Goal: Task Accomplishment & Management: Complete application form

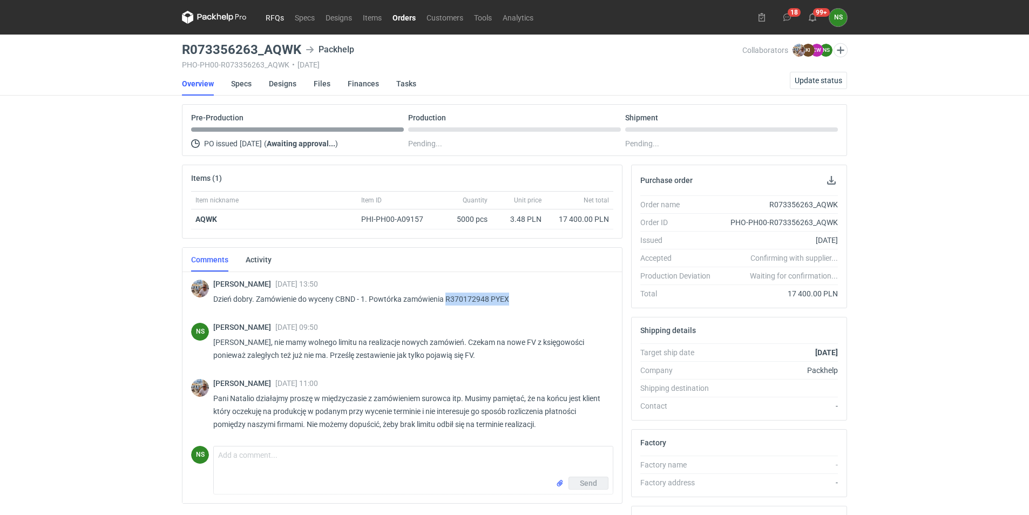
click at [282, 14] on link "RFQs" at bounding box center [274, 17] width 29 height 13
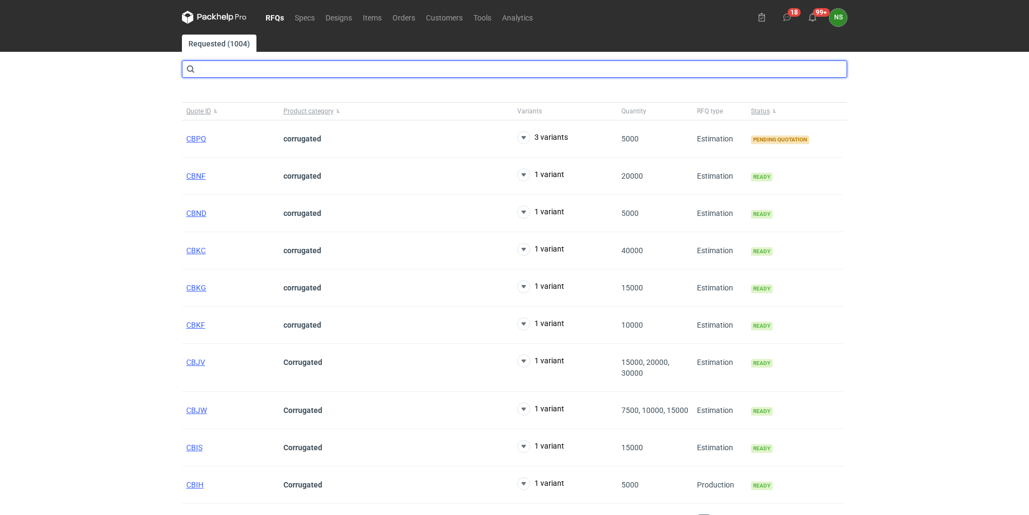
click at [221, 73] on input "text" at bounding box center [514, 68] width 665 height 17
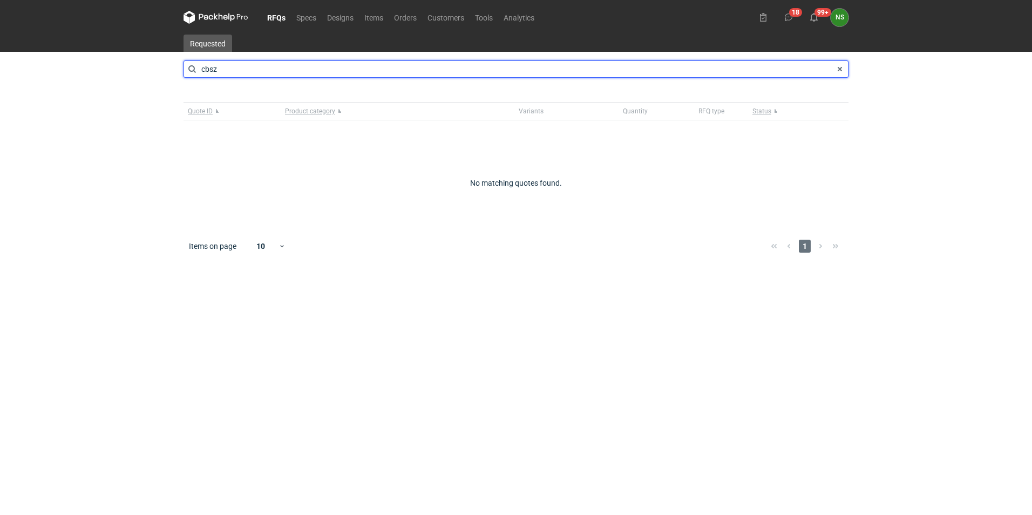
click at [230, 67] on input "cbsz" at bounding box center [516, 68] width 665 height 17
drag, startPoint x: 230, startPoint y: 67, endPoint x: 173, endPoint y: 66, distance: 56.7
click at [173, 65] on div "RFQs Specs Designs Items Orders Customers Tools Analytics 18 99+ NS [PERSON_NAM…" at bounding box center [516, 257] width 1032 height 515
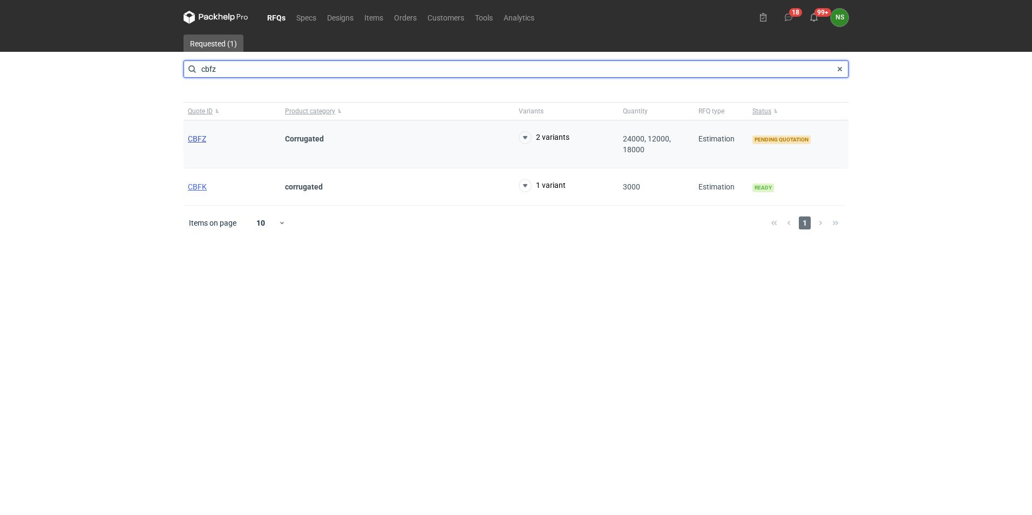
type input "cbfz"
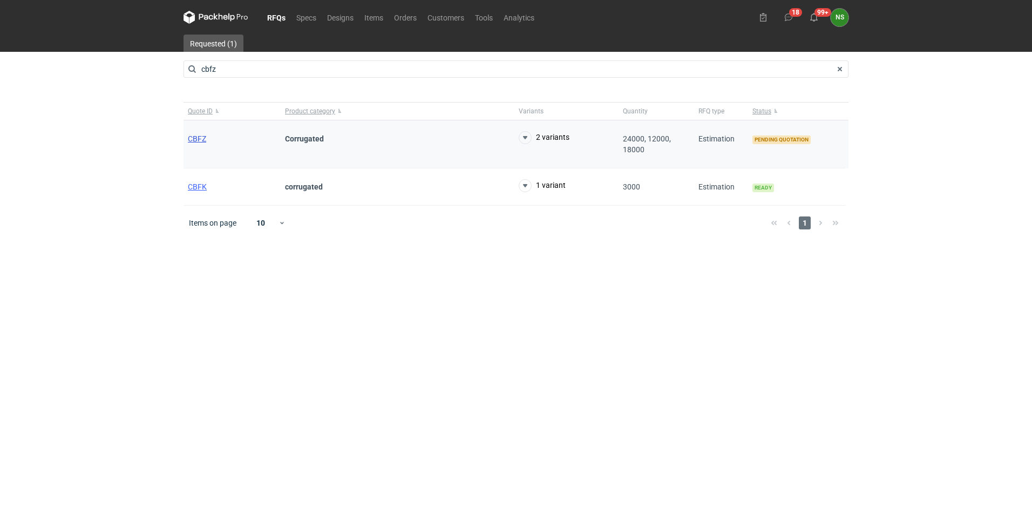
click at [199, 135] on span "CBFZ" at bounding box center [197, 138] width 18 height 9
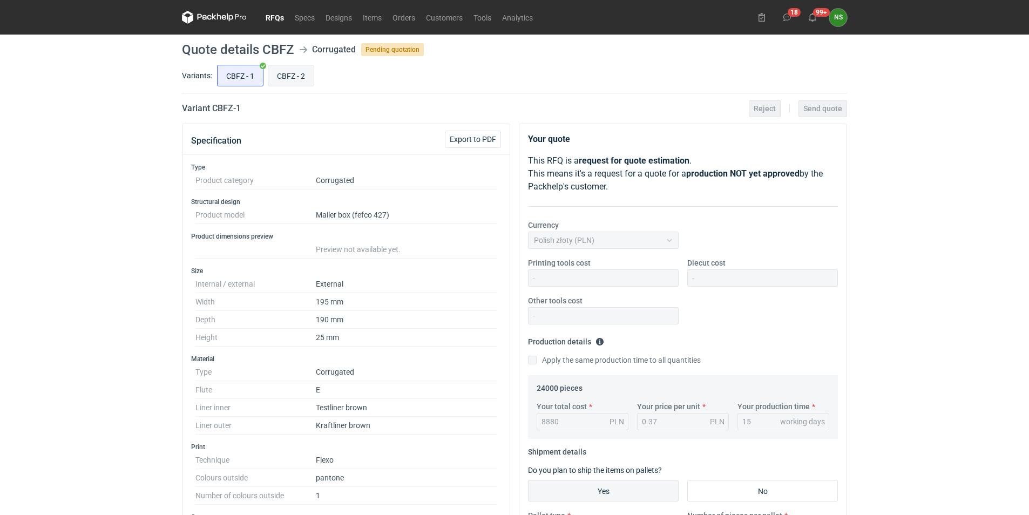
click at [294, 77] on input "CBFZ - 2" at bounding box center [290, 75] width 45 height 21
radio input "true"
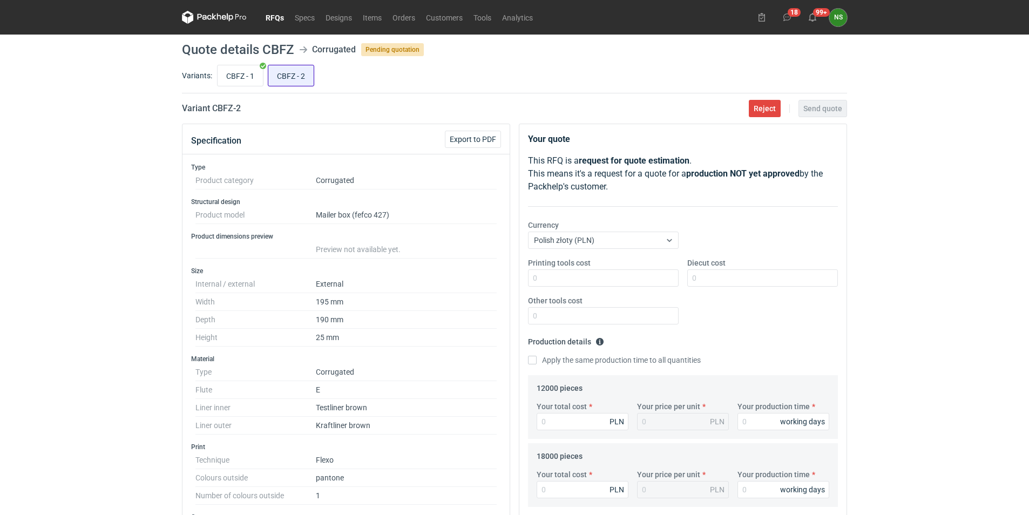
click at [287, 78] on input "CBFZ - 2" at bounding box center [290, 75] width 45 height 21
click at [239, 77] on input "CBFZ - 1" at bounding box center [240, 75] width 45 height 21
radio input "true"
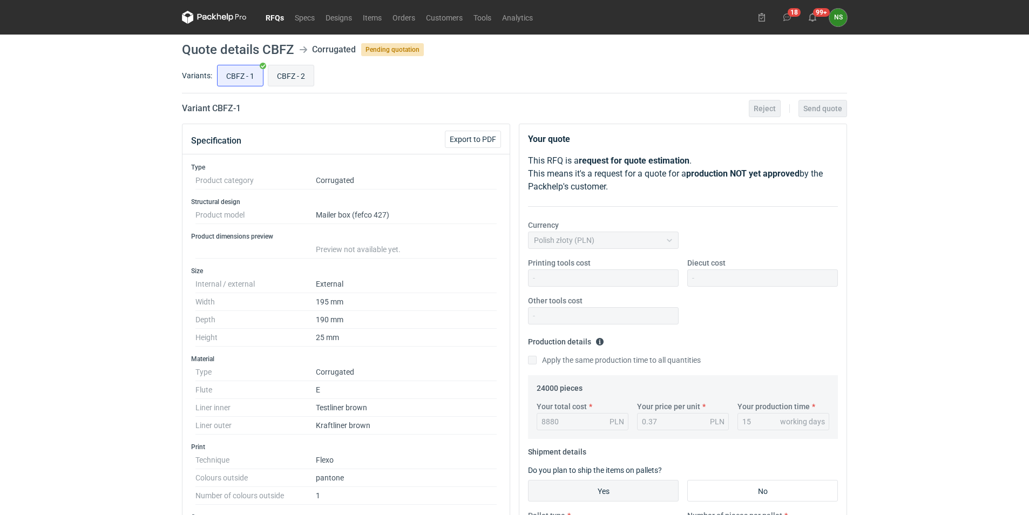
click at [284, 74] on input "CBFZ - 2" at bounding box center [290, 75] width 45 height 21
radio input "true"
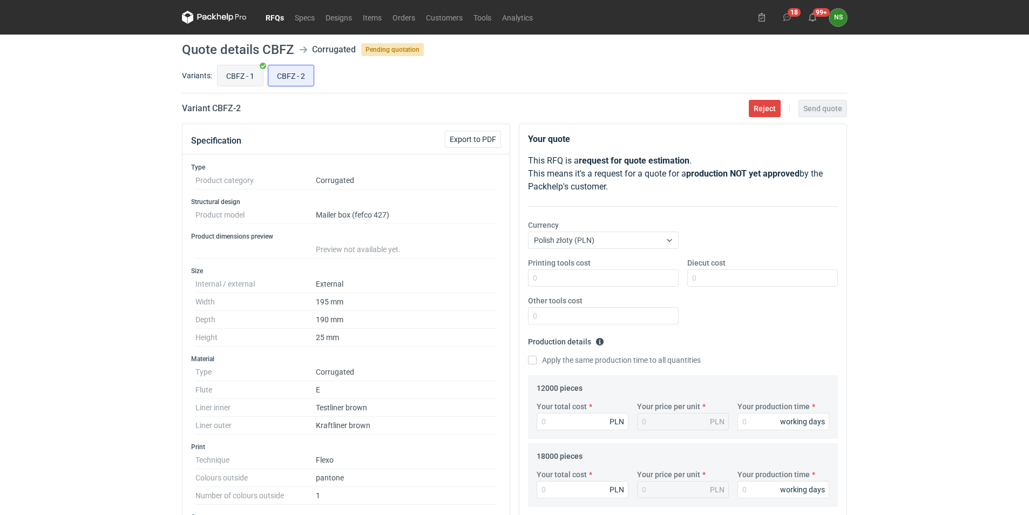
click at [250, 71] on input "CBFZ - 1" at bounding box center [240, 75] width 45 height 21
radio input "true"
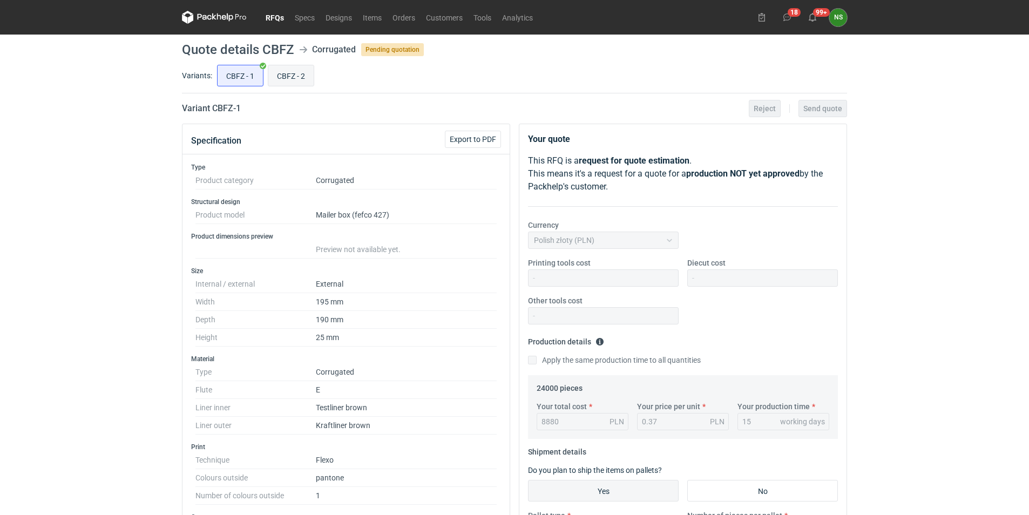
click at [284, 74] on input "CBFZ - 2" at bounding box center [290, 75] width 45 height 21
radio input "true"
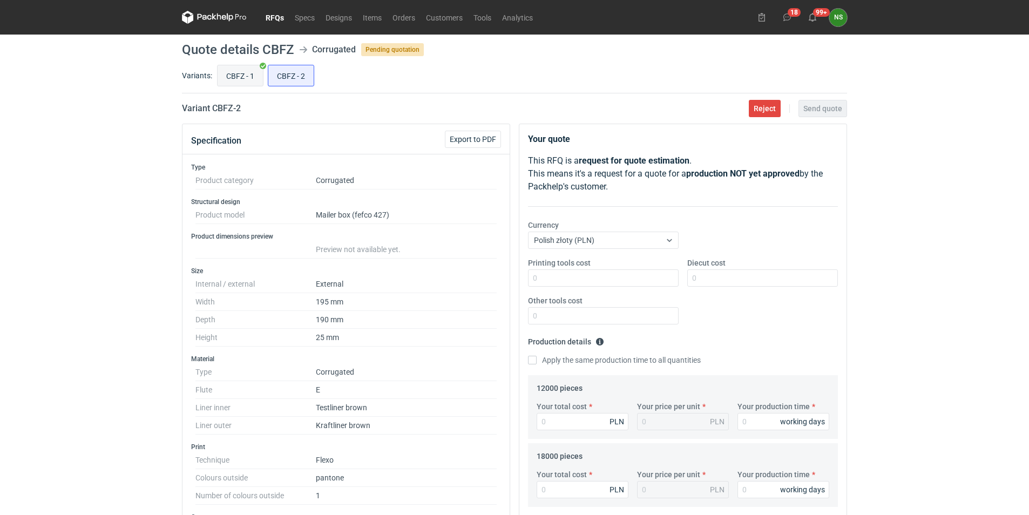
click at [246, 76] on input "CBFZ - 1" at bounding box center [240, 75] width 45 height 21
radio input "true"
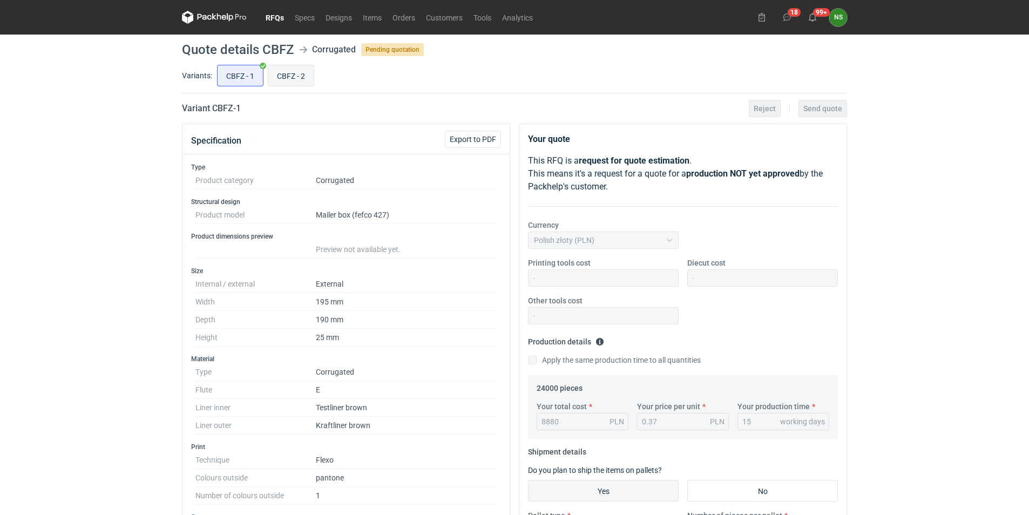
click at [278, 73] on input "CBFZ - 2" at bounding box center [290, 75] width 45 height 21
radio input "true"
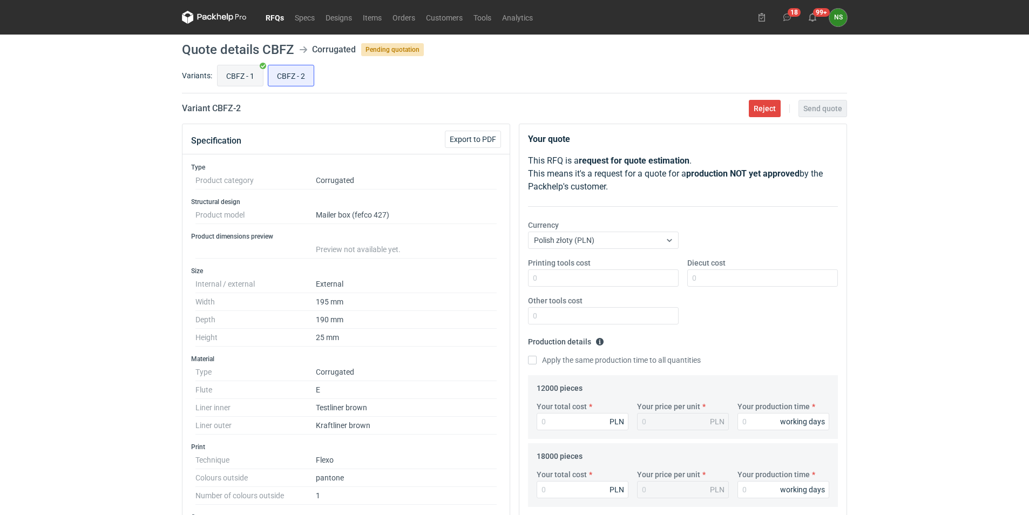
click at [246, 72] on input "CBFZ - 1" at bounding box center [240, 75] width 45 height 21
radio input "true"
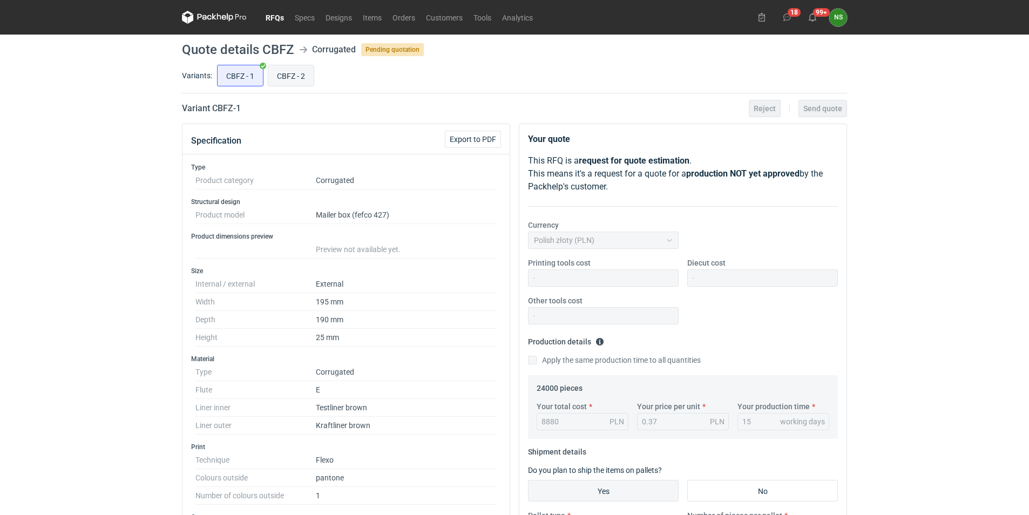
click at [284, 74] on input "CBFZ - 2" at bounding box center [290, 75] width 45 height 21
radio input "true"
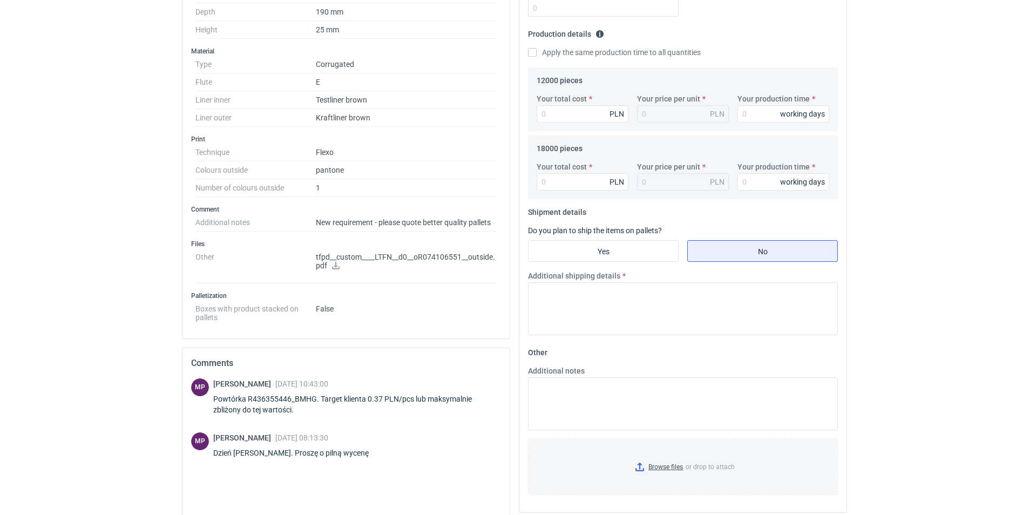
scroll to position [310, 0]
drag, startPoint x: 315, startPoint y: 396, endPoint x: 246, endPoint y: 395, distance: 69.1
click at [246, 395] on div "Powtórka R436355446_BMHG. Target klienta 0.37 PLN/pcs lub maksymalnie zbliżony …" at bounding box center [357, 402] width 288 height 22
copy div "R436355446_BMHG"
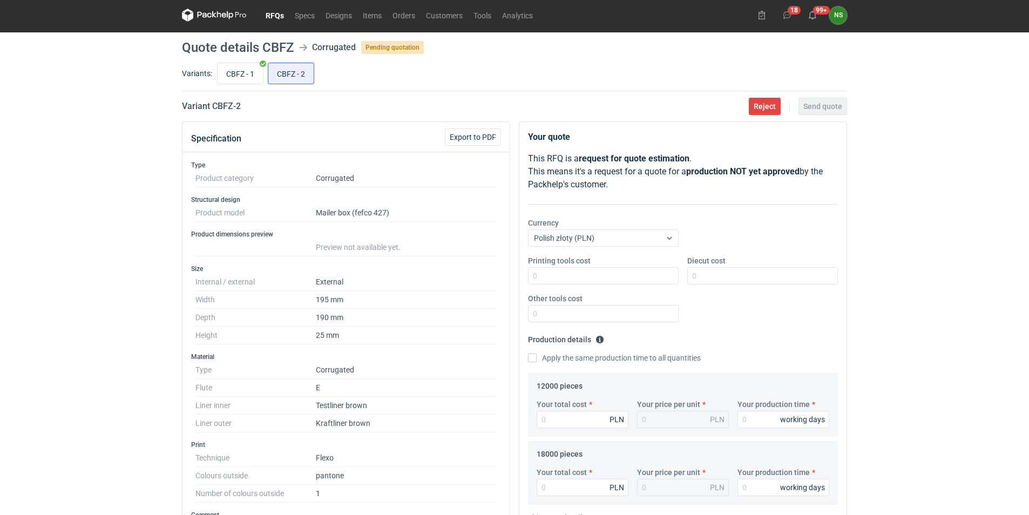
scroll to position [0, 0]
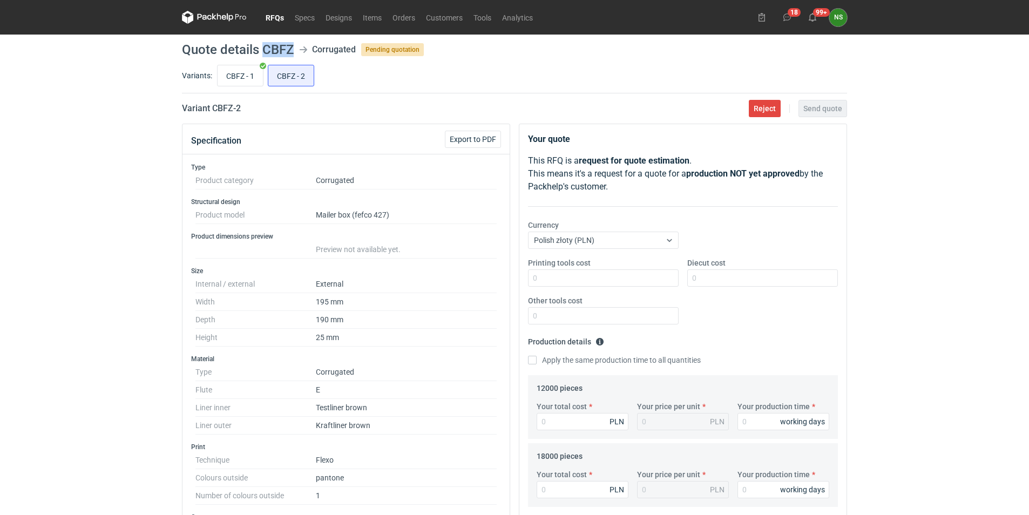
drag, startPoint x: 278, startPoint y: 49, endPoint x: 264, endPoint y: 49, distance: 14.0
click at [264, 49] on header "Quote details CBFZ Corrugated Pending quotation" at bounding box center [514, 49] width 665 height 13
copy h1 "CBFZ"
click at [232, 80] on input "CBFZ - 1" at bounding box center [240, 75] width 45 height 21
radio input "true"
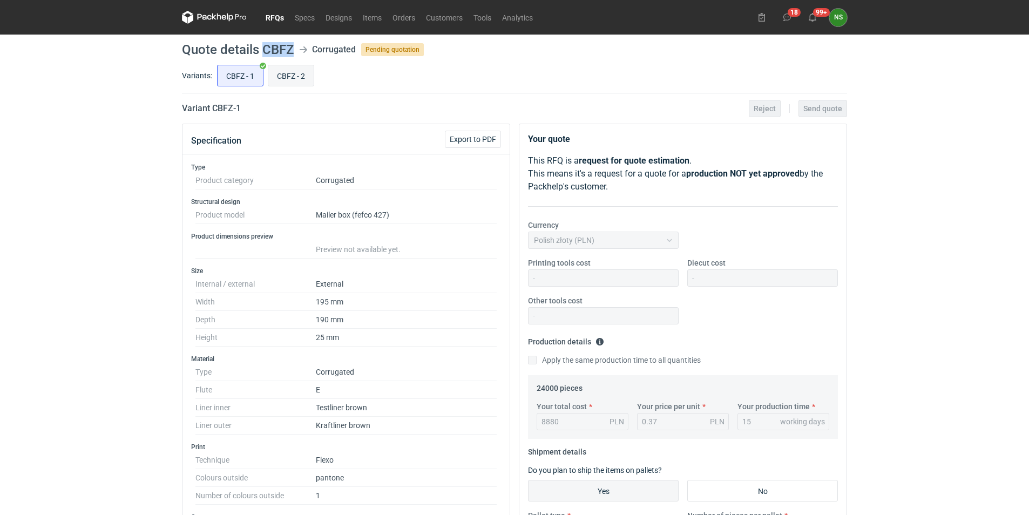
click at [295, 80] on input "CBFZ - 2" at bounding box center [290, 75] width 45 height 21
radio input "true"
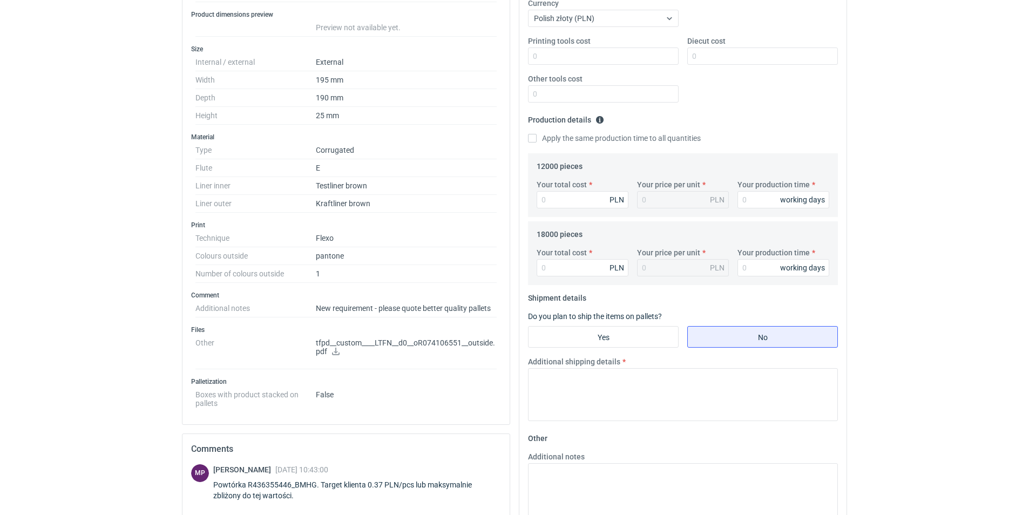
scroll to position [235, 0]
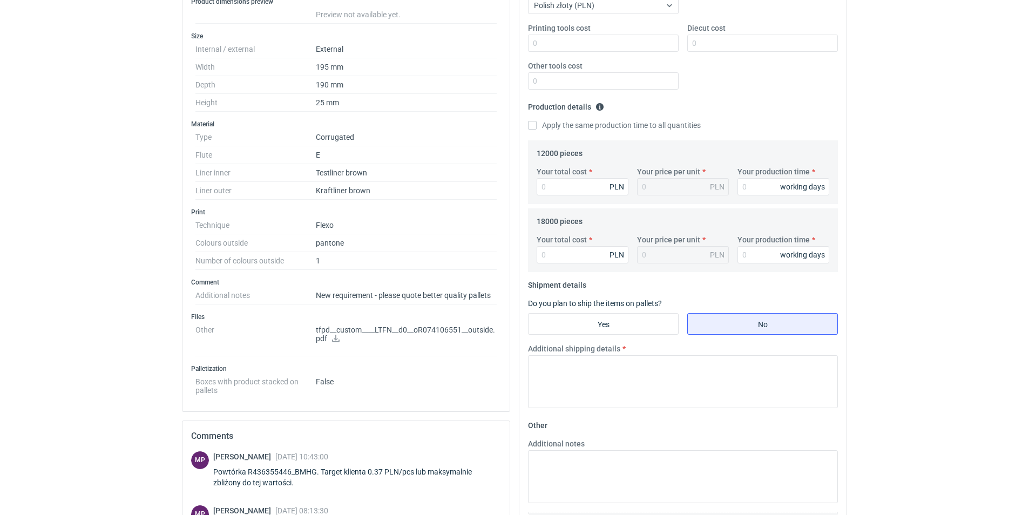
click at [637, 431] on fieldset "Other Additional notes Browse files or drop to attach" at bounding box center [683, 497] width 310 height 160
drag, startPoint x: 1028, startPoint y: 321, endPoint x: 1026, endPoint y: 366, distance: 44.8
click at [1026, 280] on html "RFQs Specs Designs Items Orders Customers Tools Analytics 18 99+ NS [PERSON_NAM…" at bounding box center [514, 22] width 1029 height 515
drag, startPoint x: 1026, startPoint y: 366, endPoint x: 948, endPoint y: 254, distance: 136.8
click at [948, 254] on div "RFQs Specs Designs Items Orders Customers Tools Analytics 18 99+ NS [PERSON_NAM…" at bounding box center [514, 22] width 1029 height 515
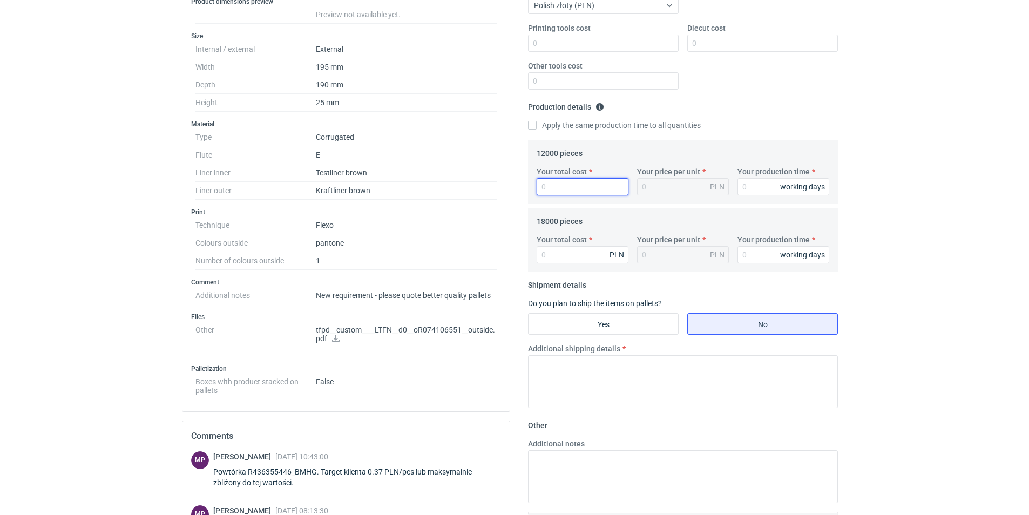
click at [573, 189] on input "Your total cost" at bounding box center [582, 186] width 92 height 17
type input "4440"
type input "0.37"
type input "10"
click at [594, 252] on input "Your total cost" at bounding box center [582, 254] width 92 height 17
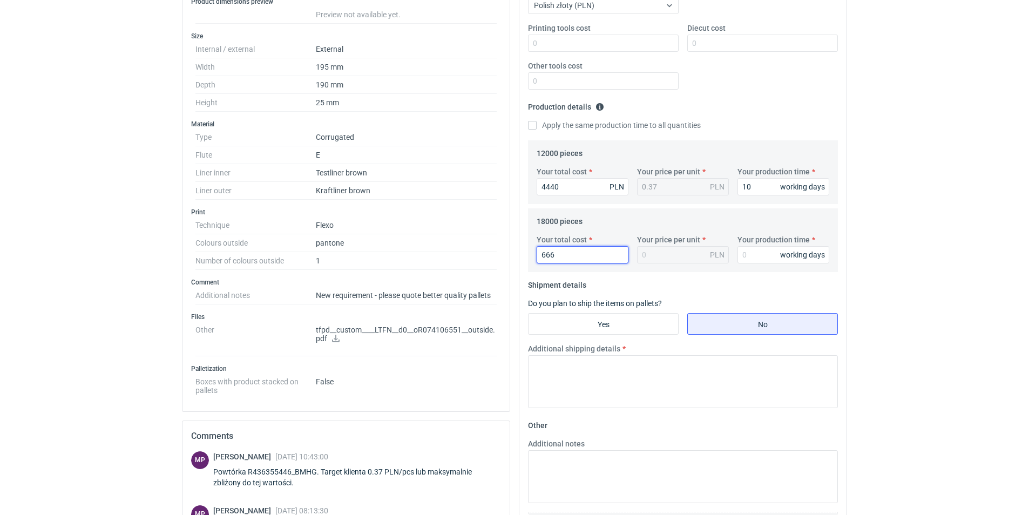
type input "6660"
type input "0.37"
type input "6660"
click at [757, 243] on label "Your production time" at bounding box center [773, 239] width 72 height 11
click at [757, 246] on input "Your production time" at bounding box center [783, 254] width 92 height 17
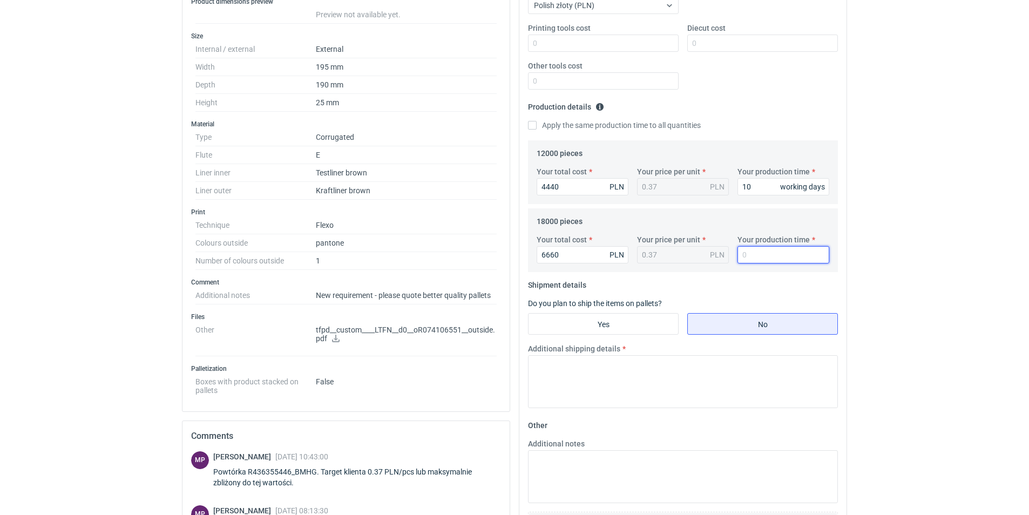
click at [764, 252] on input "Your production time" at bounding box center [783, 254] width 92 height 17
type input "10"
click at [633, 328] on input "Yes" at bounding box center [603, 324] width 150 height 21
radio input "true"
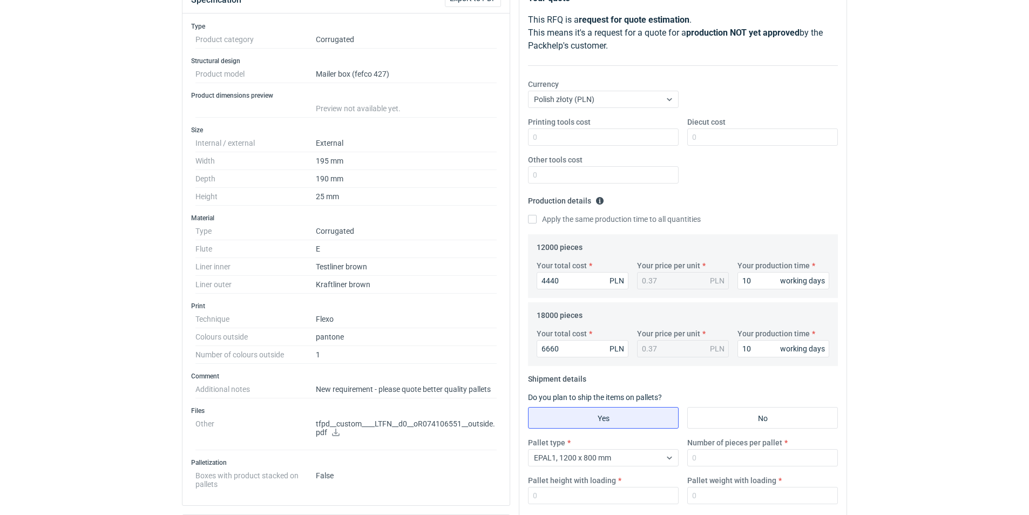
scroll to position [38, 0]
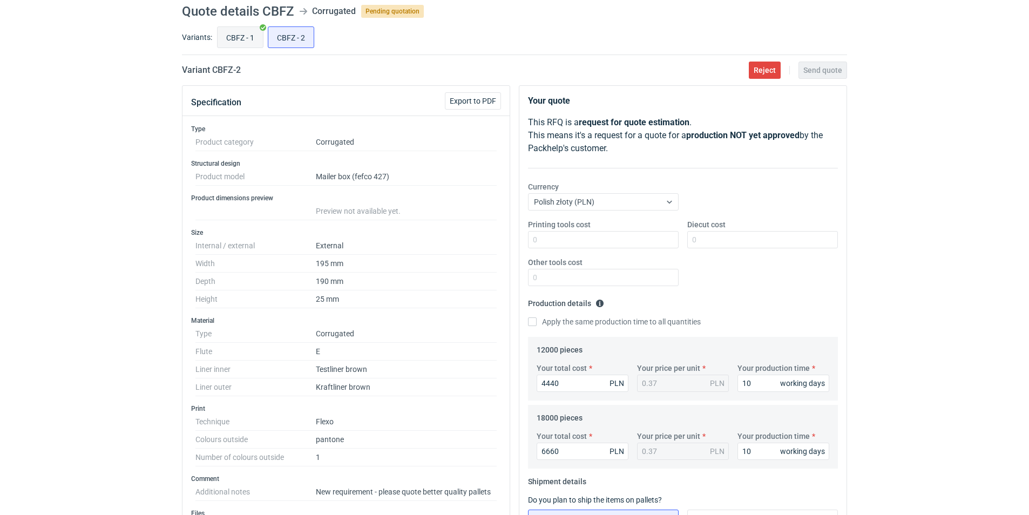
click at [246, 32] on input "CBFZ - 1" at bounding box center [240, 37] width 45 height 21
radio input "true"
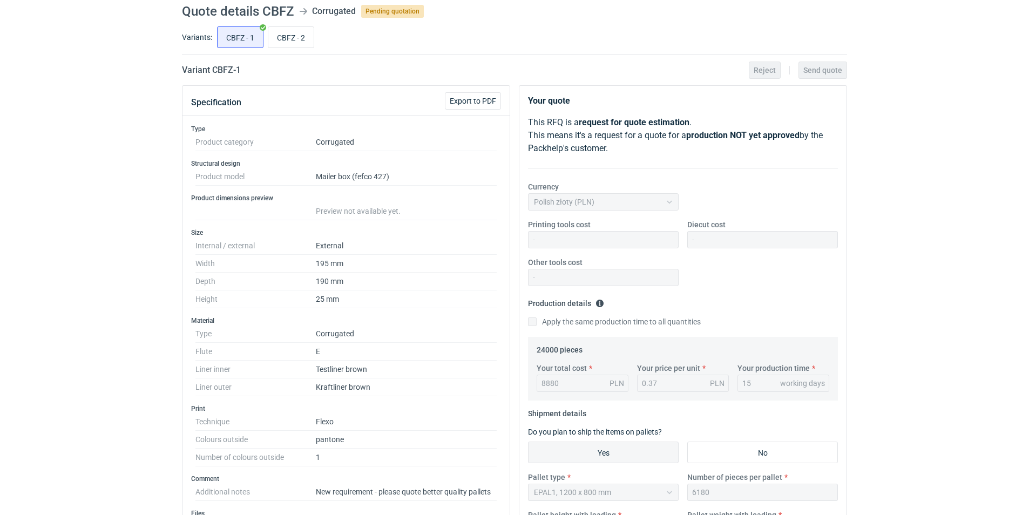
drag, startPoint x: 1027, startPoint y: 175, endPoint x: 1028, endPoint y: 214, distance: 38.9
click at [1028, 214] on div "RFQs Specs Designs Items Orders Customers Tools Analytics 18 99+ NS [PERSON_NAM…" at bounding box center [514, 219] width 1029 height 515
drag, startPoint x: 1030, startPoint y: 226, endPoint x: 1025, endPoint y: 288, distance: 61.7
click at [1025, 288] on div "RFQs Specs Designs Items Orders Customers Tools Analytics 18 99+ NS [PERSON_NAM…" at bounding box center [514, 219] width 1029 height 515
click at [290, 37] on input "CBFZ - 2" at bounding box center [290, 37] width 45 height 21
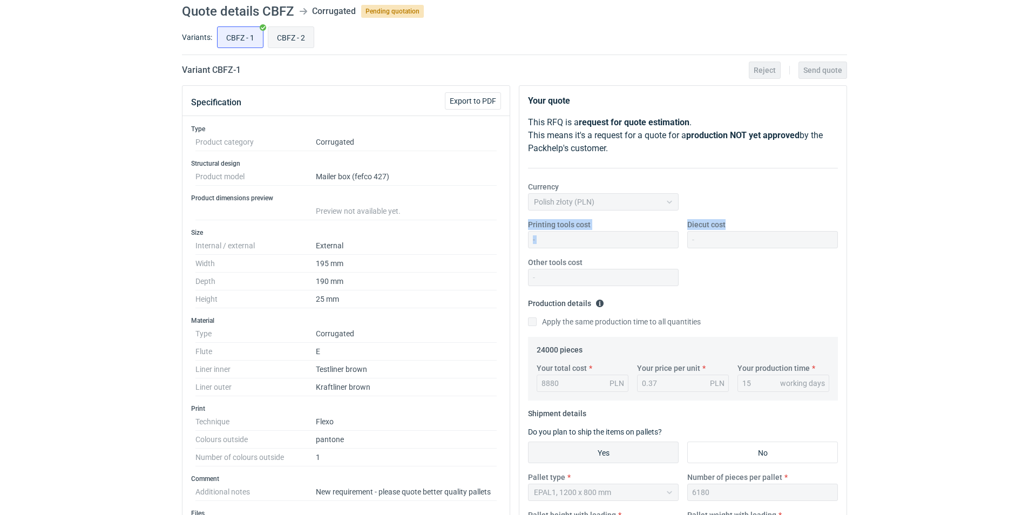
radio input "true"
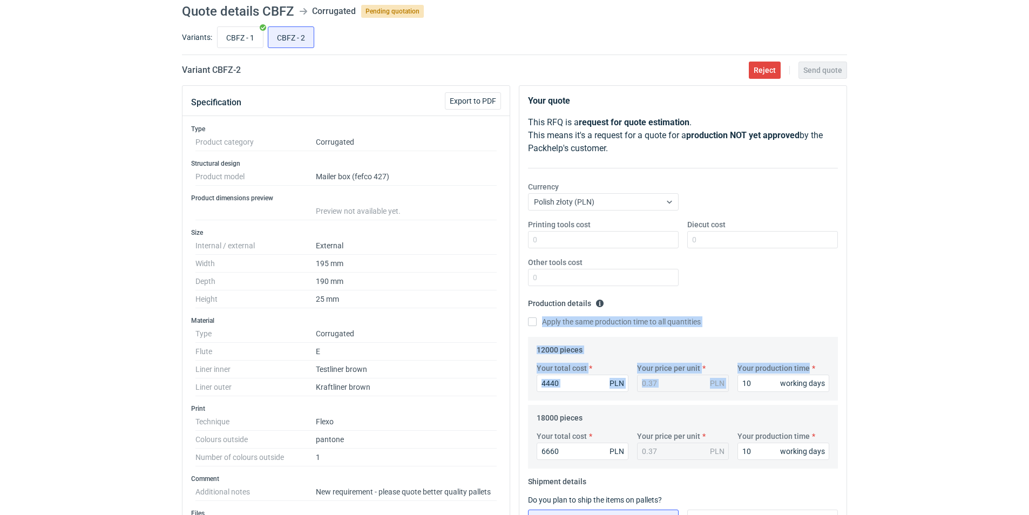
drag, startPoint x: 1028, startPoint y: 296, endPoint x: 1021, endPoint y: 378, distance: 81.8
click at [1021, 378] on div "RFQs Specs Designs Items Orders Customers Tools Analytics 18 99+ NS [PERSON_NAM…" at bounding box center [514, 219] width 1029 height 515
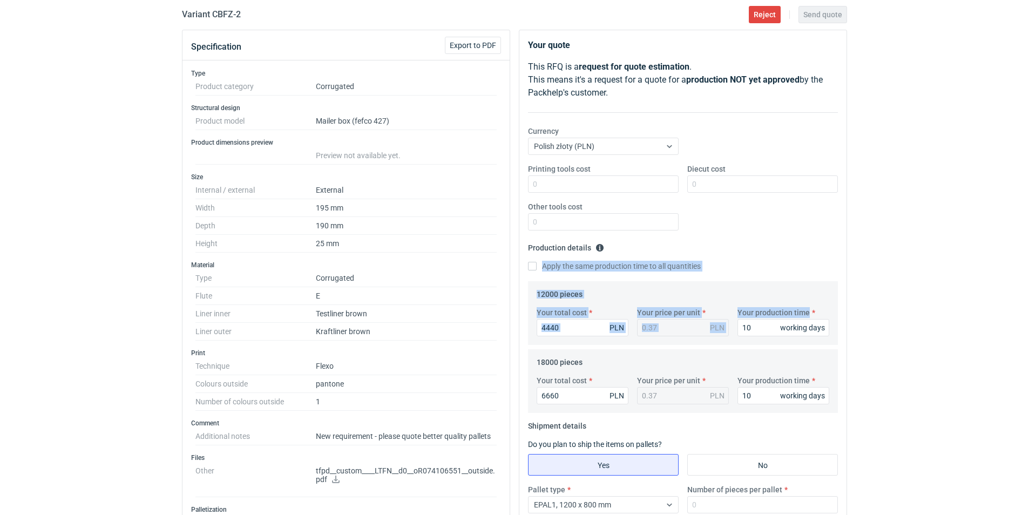
scroll to position [181, 0]
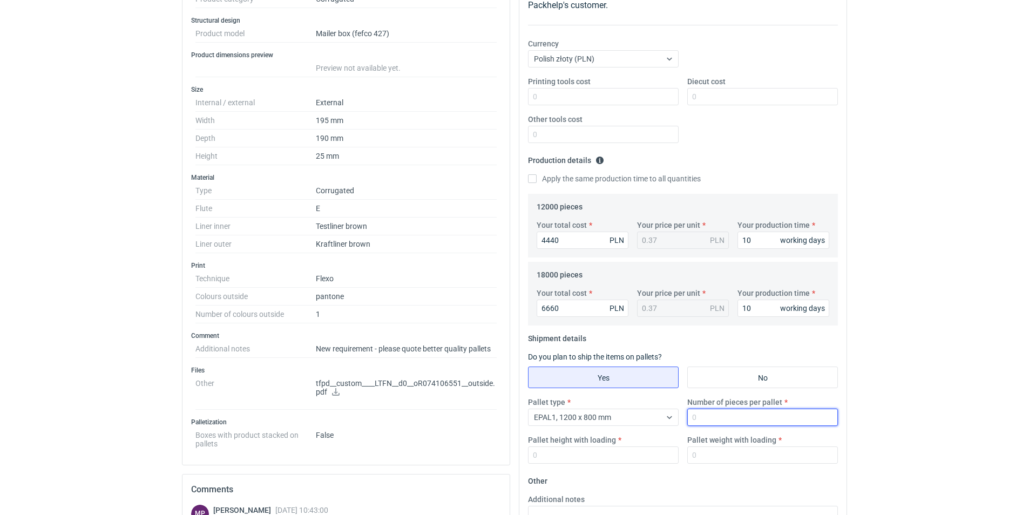
click at [709, 417] on input "Number of pieces per pallet" at bounding box center [762, 417] width 151 height 17
type input "6180"
click at [594, 459] on input "Pallet height with loading" at bounding box center [603, 454] width 151 height 17
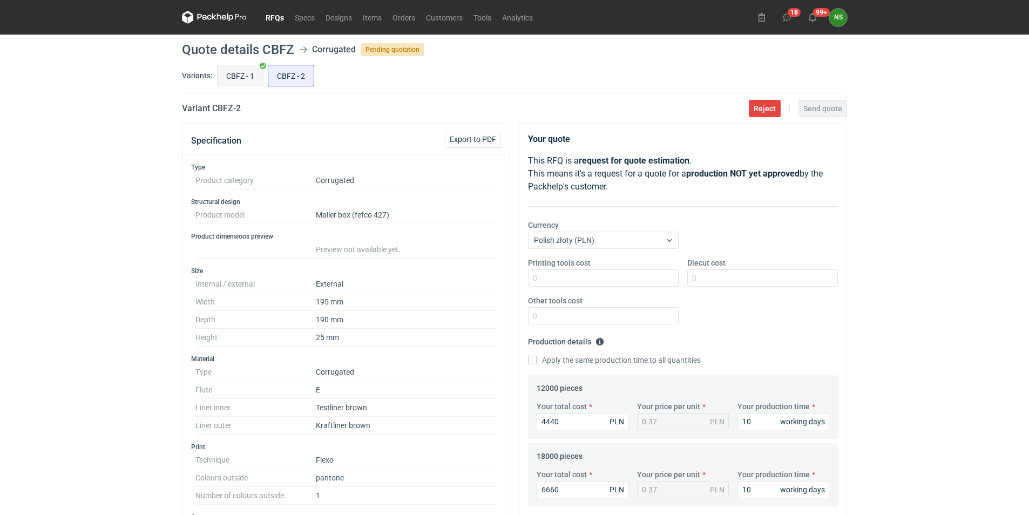
click at [246, 71] on input "CBFZ - 1" at bounding box center [240, 75] width 45 height 21
radio input "true"
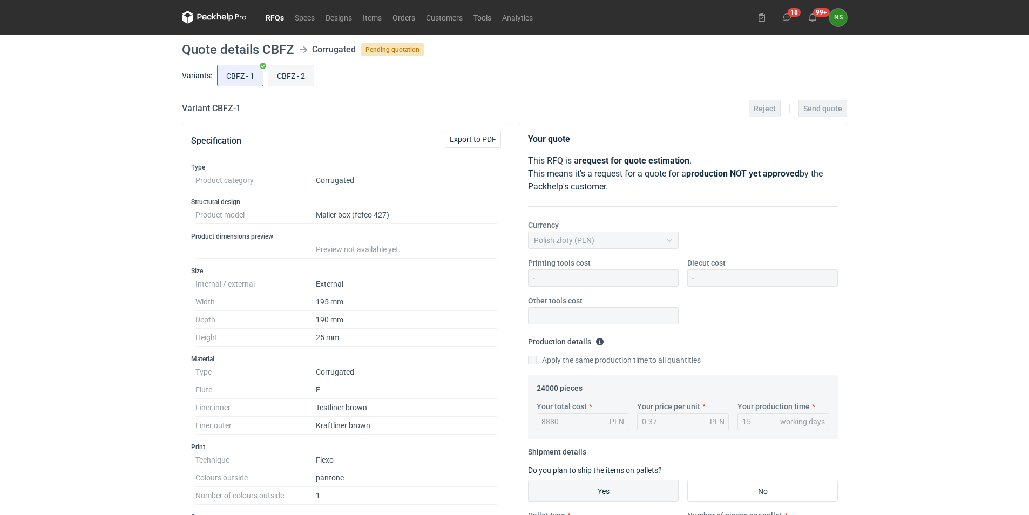
drag, startPoint x: 290, startPoint y: 73, endPoint x: 854, endPoint y: 164, distance: 570.7
click at [291, 73] on input "CBFZ - 2" at bounding box center [290, 75] width 45 height 21
radio input "true"
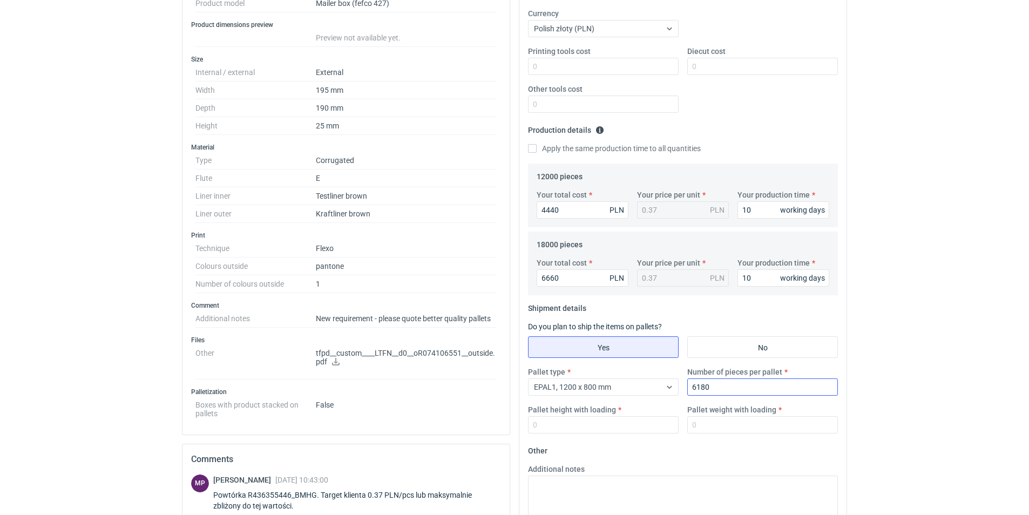
scroll to position [220, 0]
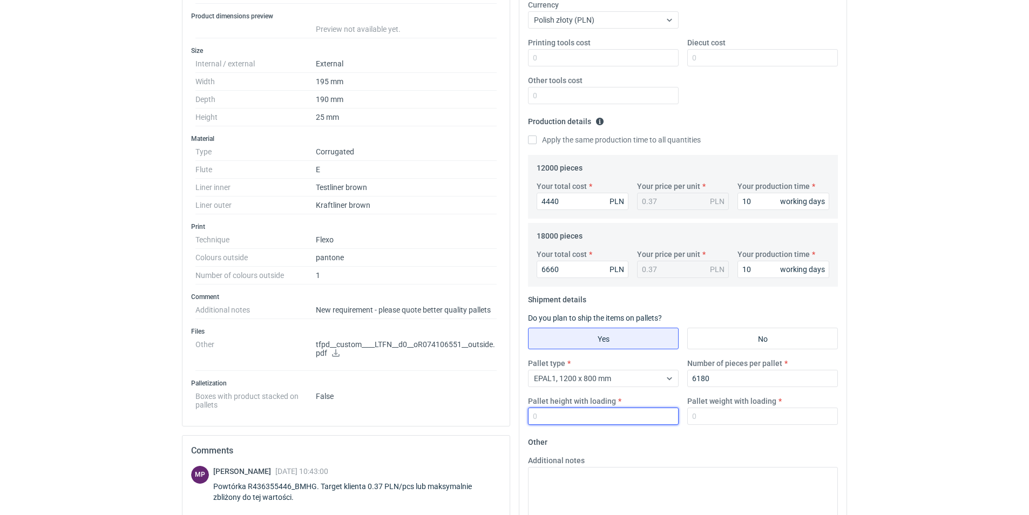
click at [572, 416] on input "Pallet height with loading" at bounding box center [603, 415] width 151 height 17
type input "2200"
click at [714, 417] on input "Pallet weight with loading" at bounding box center [762, 415] width 151 height 17
type input "330"
drag, startPoint x: 555, startPoint y: 417, endPoint x: 489, endPoint y: 417, distance: 65.8
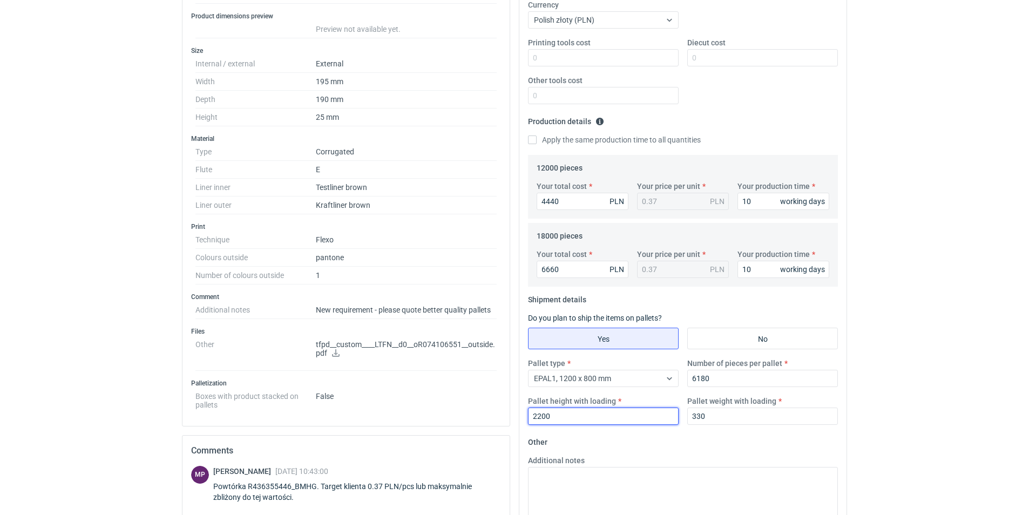
click at [497, 417] on div "Specification Export to PDF Type Product category Corrugated Structural design …" at bounding box center [515, 298] width 674 height 791
type input "1850"
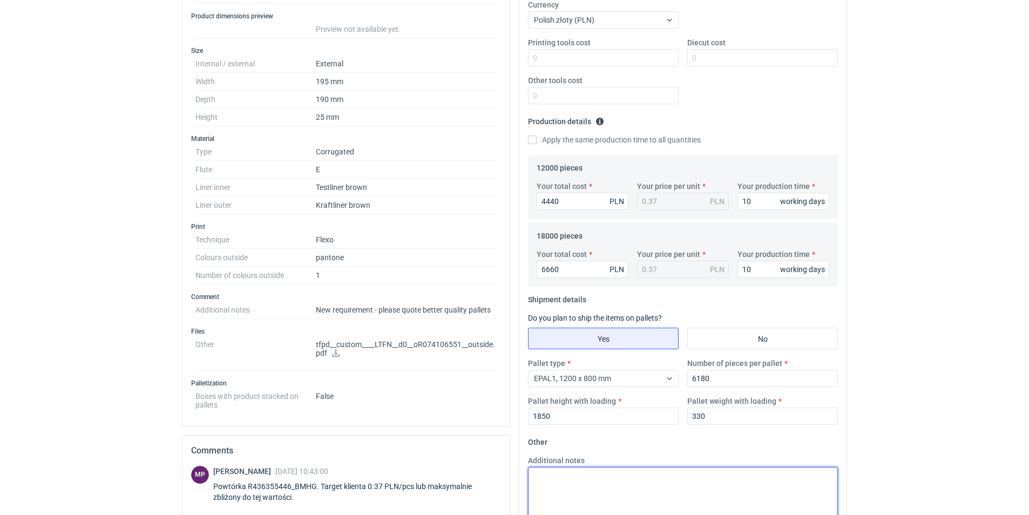
click at [636, 488] on textarea "Additional notes" at bounding box center [683, 493] width 310 height 53
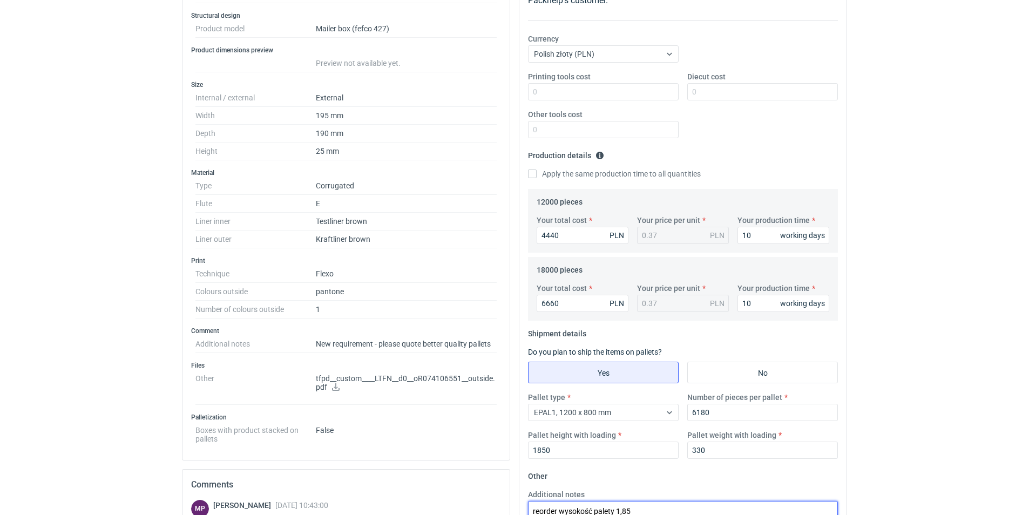
scroll to position [182, 0]
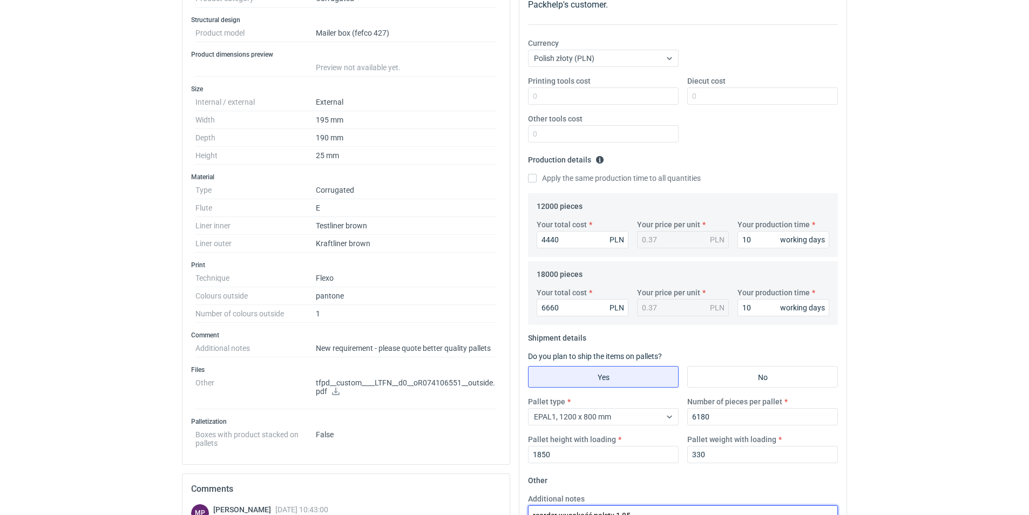
type textarea "reorder wysokość palety 1,85"
drag, startPoint x: 389, startPoint y: 435, endPoint x: 583, endPoint y: 368, distance: 205.7
click at [409, 426] on dd "False" at bounding box center [406, 437] width 181 height 22
drag, startPoint x: 564, startPoint y: 241, endPoint x: 491, endPoint y: 237, distance: 73.0
click at [491, 237] on div "Specification Export to PDF Type Product category Corrugated Structural design …" at bounding box center [515, 337] width 674 height 791
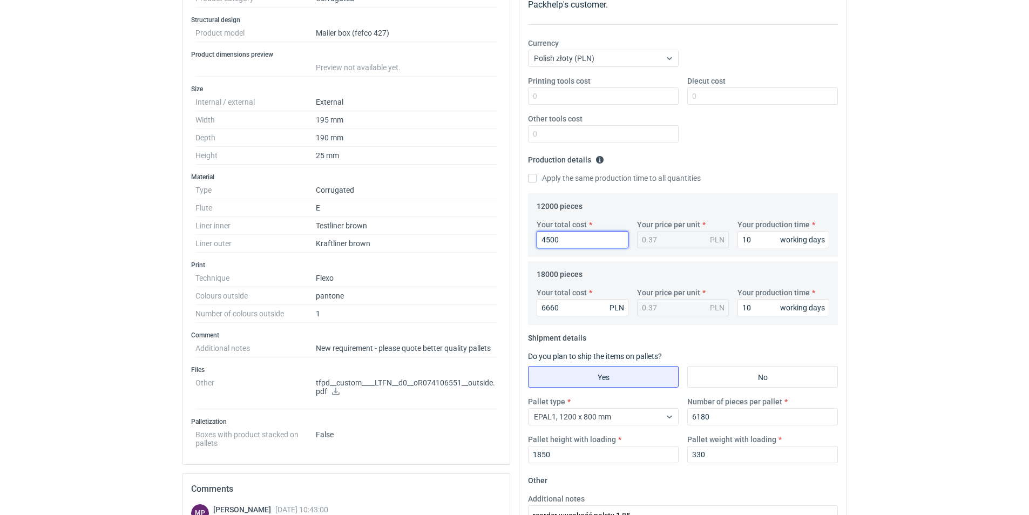
type input "4500"
type input "0.38"
drag, startPoint x: 578, startPoint y: 309, endPoint x: 608, endPoint y: 305, distance: 29.9
click at [581, 308] on input "6660" at bounding box center [582, 307] width 92 height 17
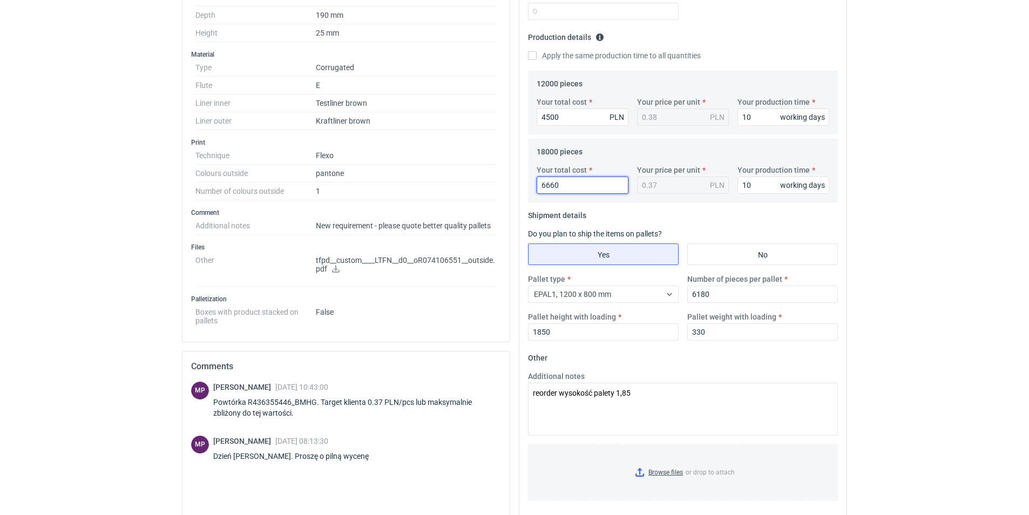
scroll to position [259, 0]
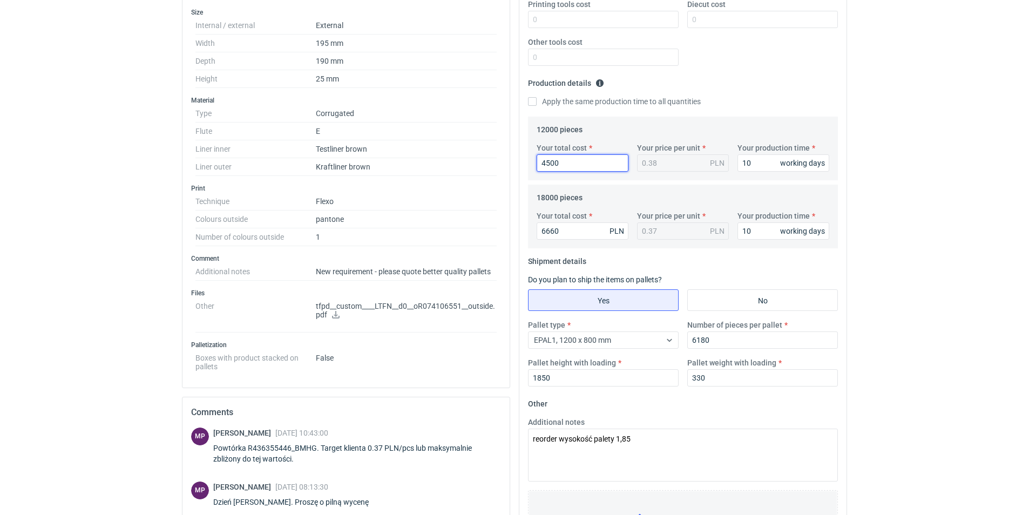
click at [569, 167] on input "4500" at bounding box center [582, 162] width 92 height 17
drag, startPoint x: 558, startPoint y: 167, endPoint x: 452, endPoint y: 162, distance: 105.4
click at [473, 164] on div "Specification Export to PDF Type Product category Corrugated Structural design …" at bounding box center [515, 260] width 674 height 791
type input "44"
type input "4445"
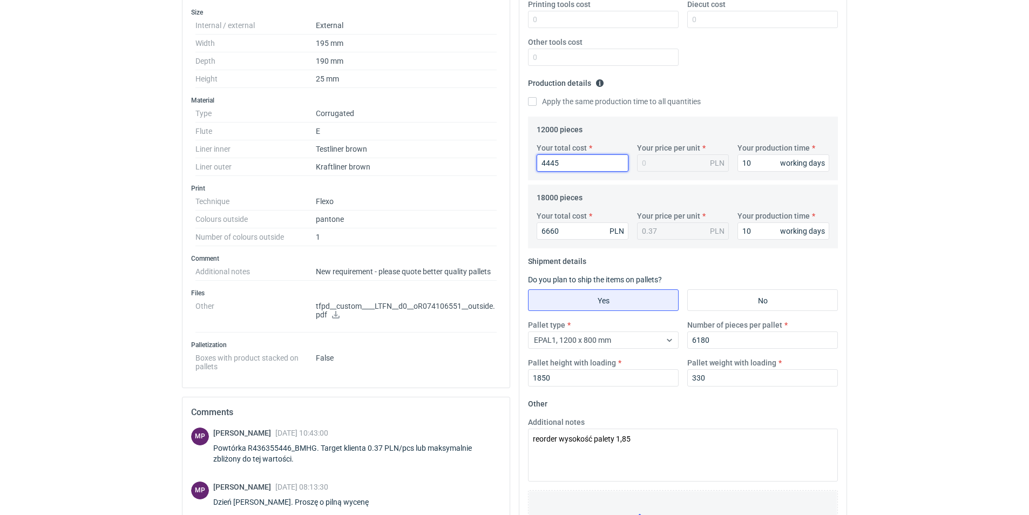
type input "0.37"
click at [558, 232] on input "6660" at bounding box center [582, 230] width 92 height 17
drag, startPoint x: 576, startPoint y: 164, endPoint x: 484, endPoint y: 159, distance: 92.4
click at [485, 159] on div "Specification Export to PDF Type Product category Corrugated Structural design …" at bounding box center [515, 260] width 674 height 791
type input "4450"
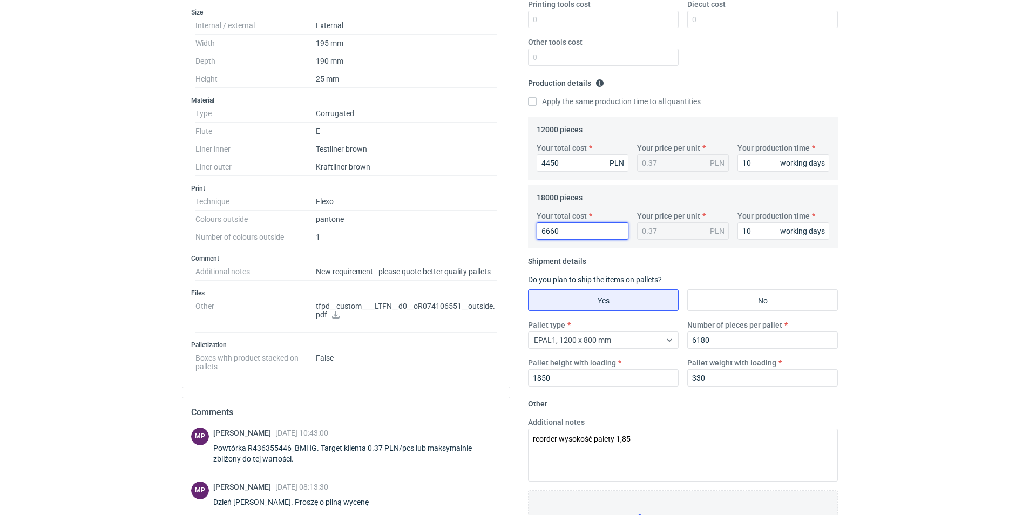
drag, startPoint x: 563, startPoint y: 232, endPoint x: 684, endPoint y: 263, distance: 125.0
click at [563, 232] on input "6660" at bounding box center [582, 230] width 92 height 17
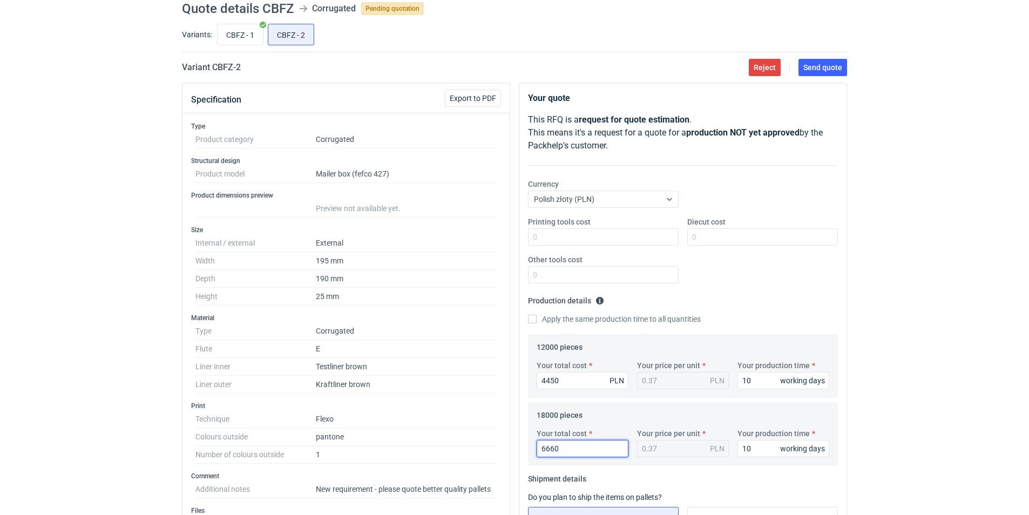
scroll to position [0, 0]
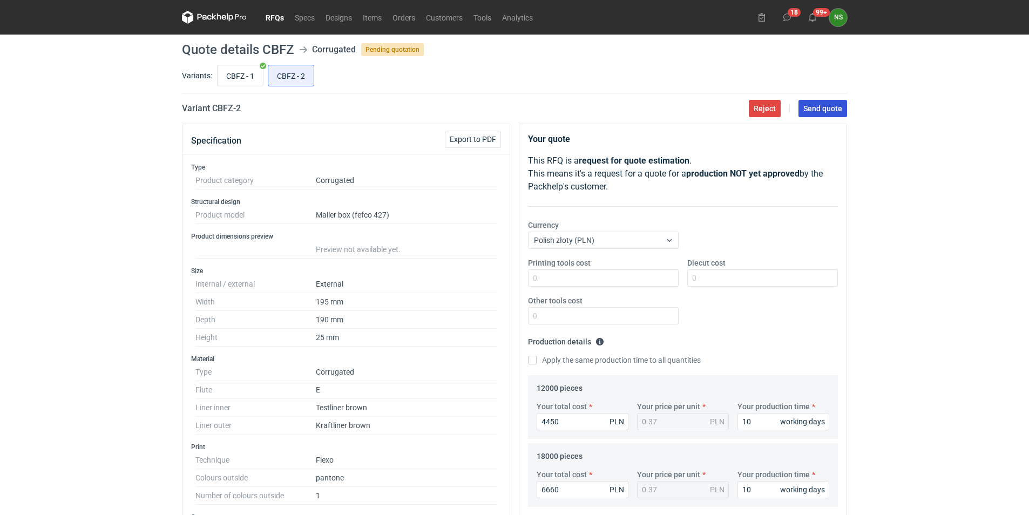
click at [831, 112] on span "Send quote" at bounding box center [822, 109] width 39 height 8
